Goal: Find specific page/section: Find specific page/section

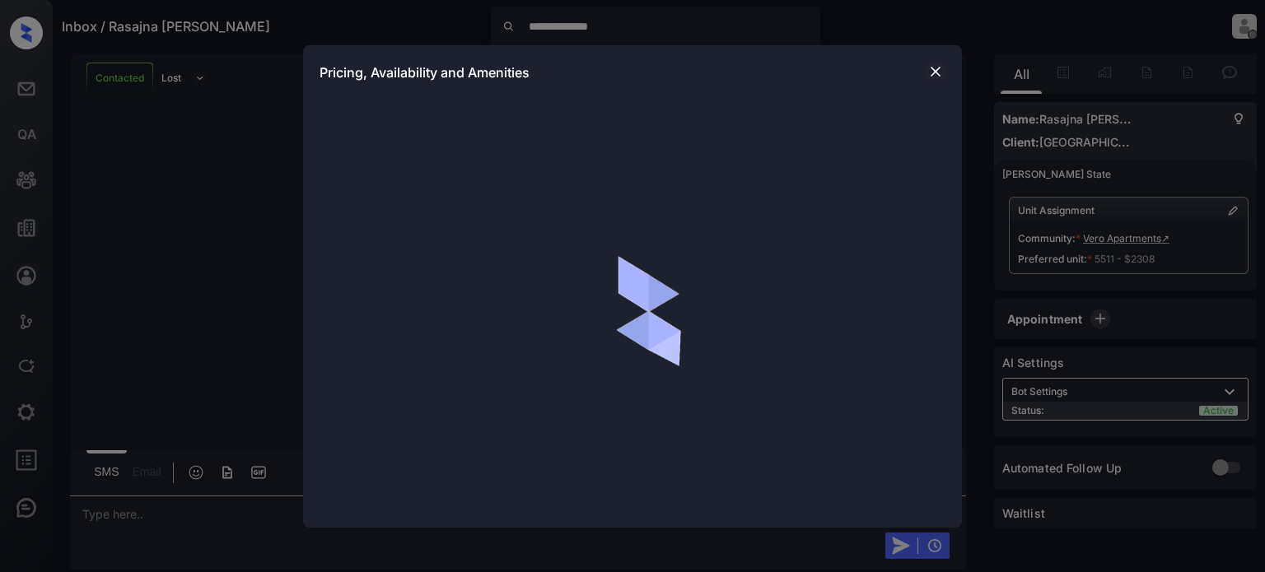
scroll to position [1894, 0]
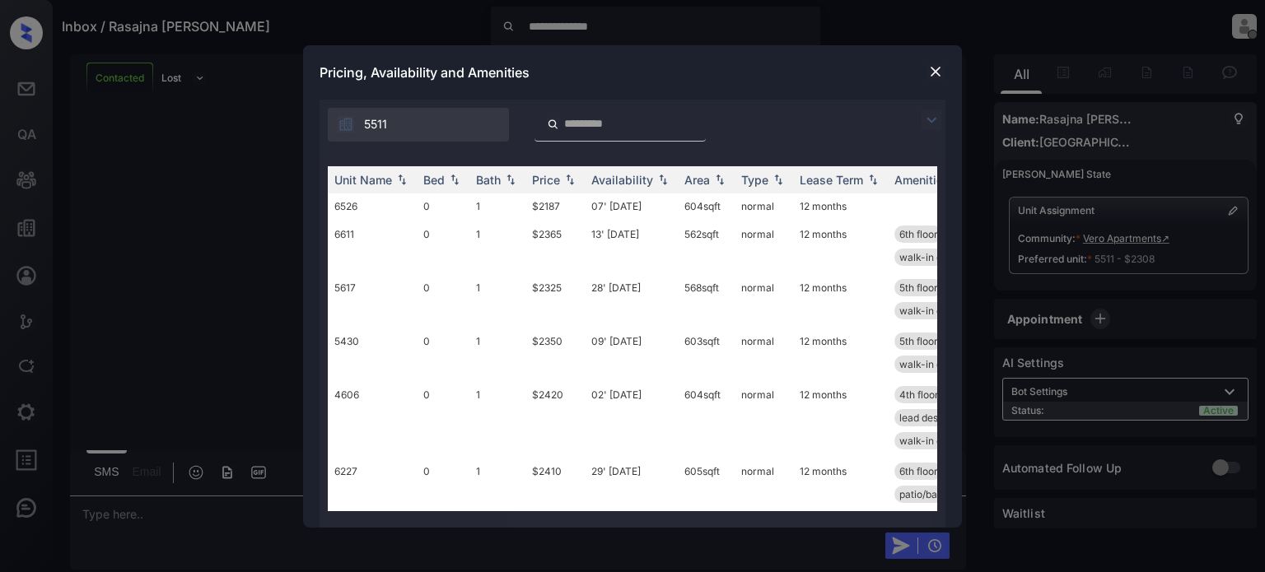
click at [935, 70] on img at bounding box center [935, 71] width 16 height 16
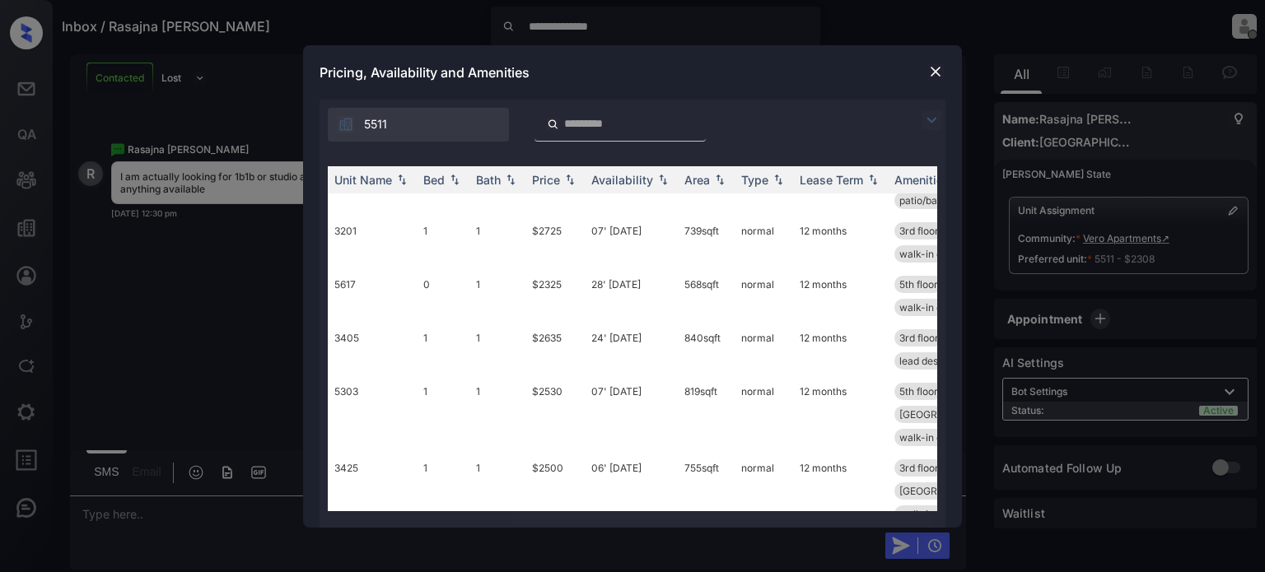
scroll to position [2148, 0]
click at [932, 68] on img at bounding box center [935, 71] width 16 height 16
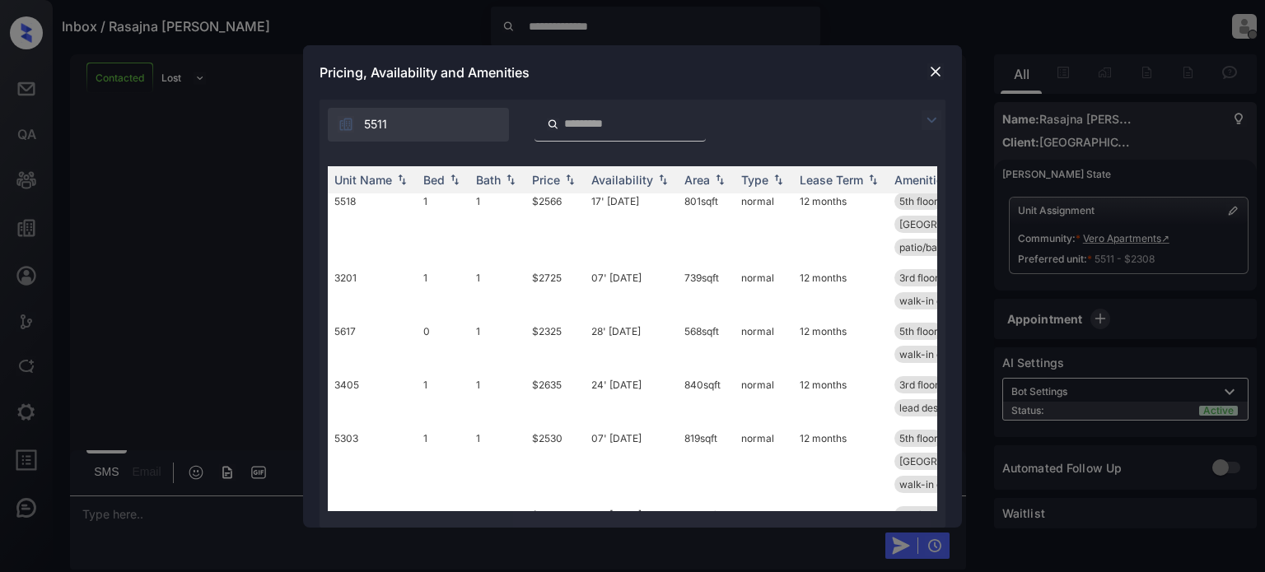
scroll to position [2148, 0]
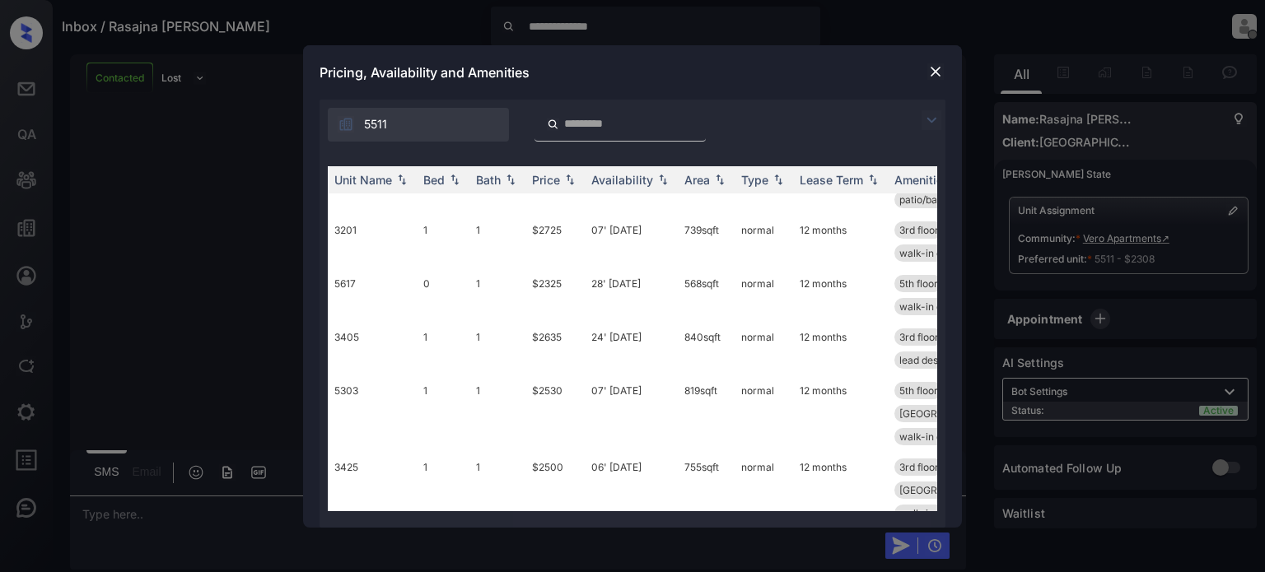
click at [936, 68] on img at bounding box center [935, 71] width 16 height 16
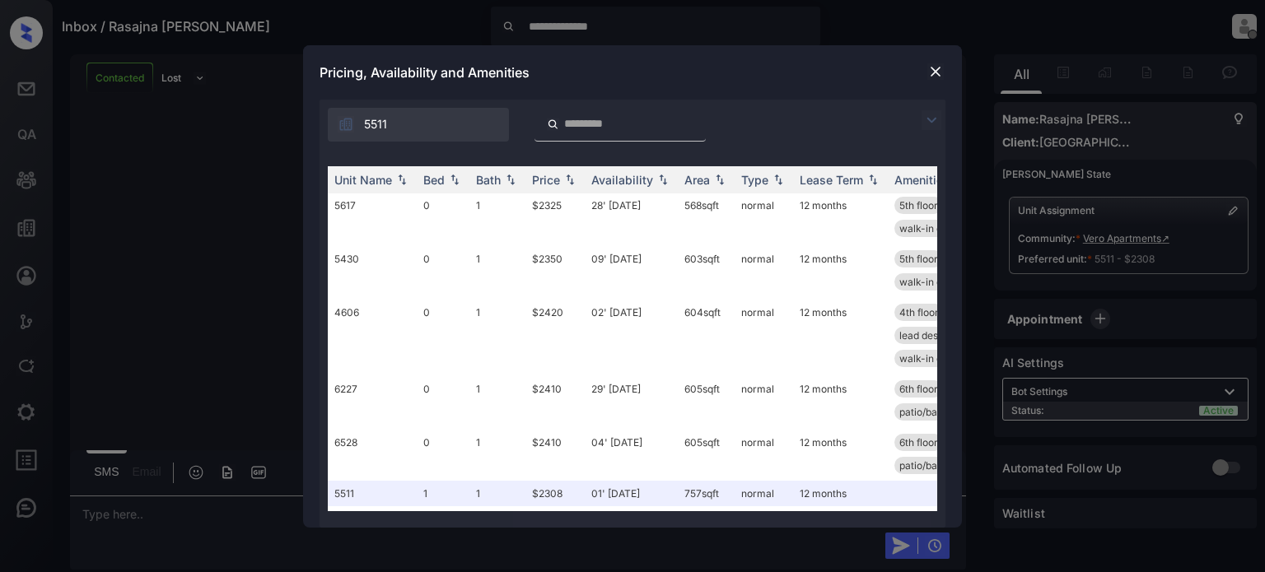
scroll to position [165, 0]
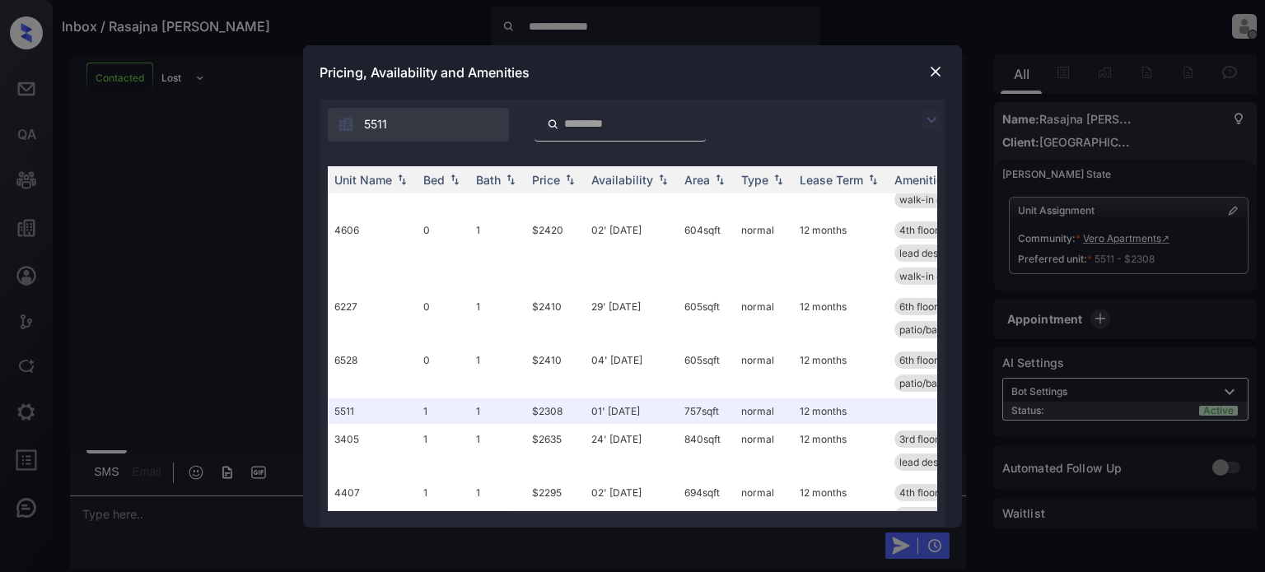
click at [939, 72] on img at bounding box center [935, 71] width 16 height 16
